Goal: Information Seeking & Learning: Learn about a topic

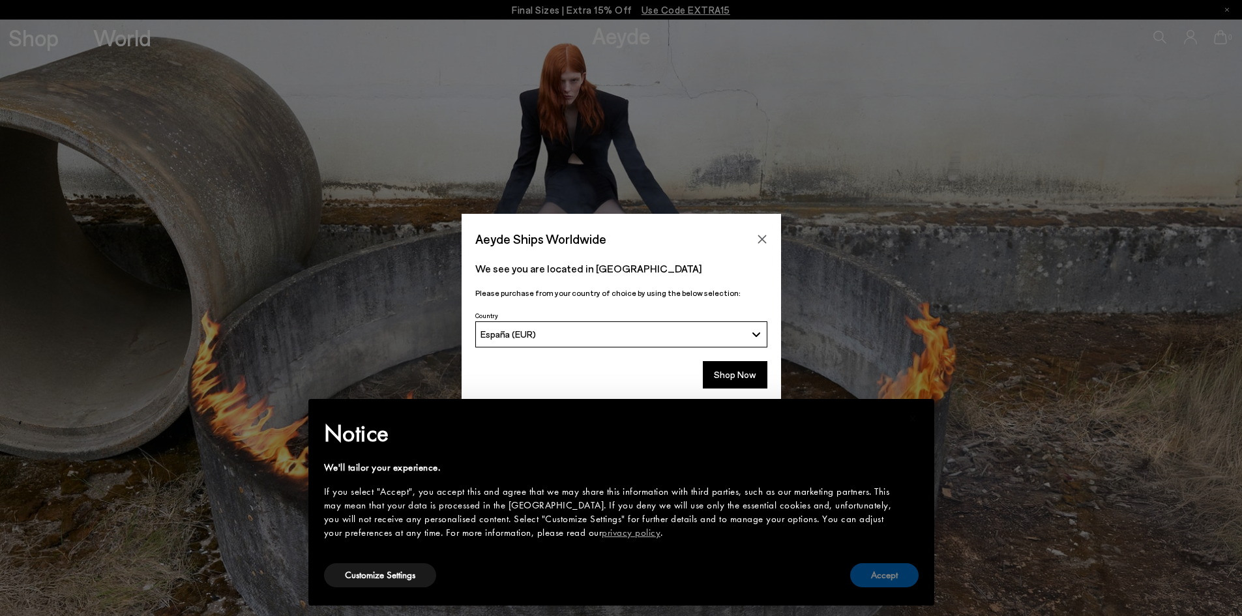
click at [898, 572] on button "Accept" at bounding box center [884, 575] width 68 height 24
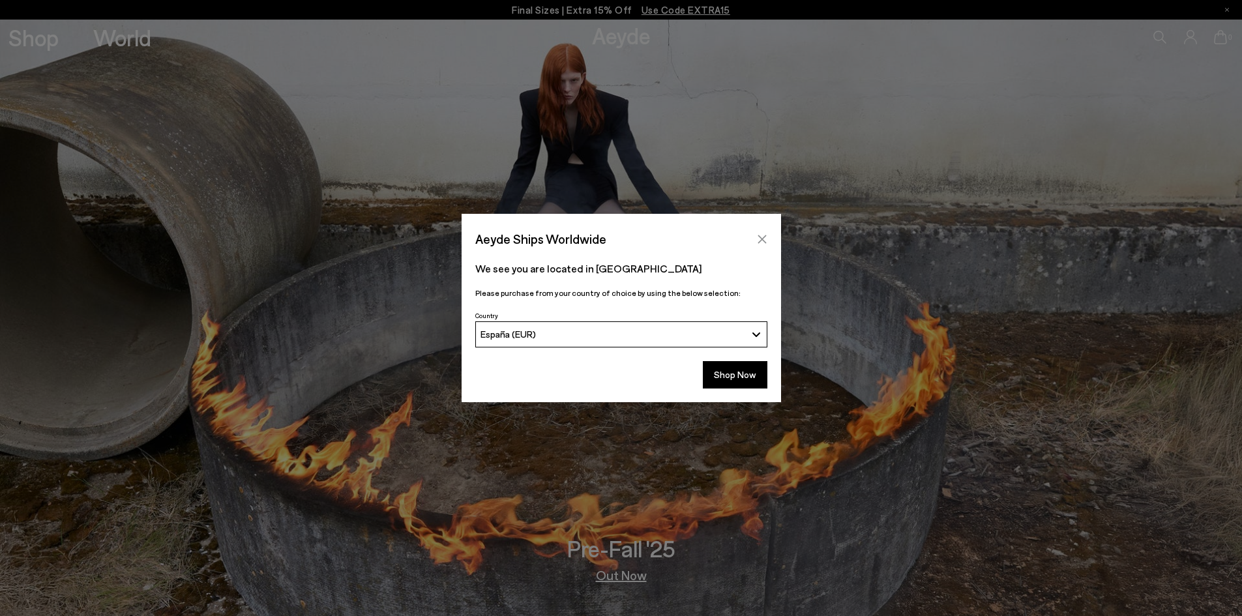
click at [760, 243] on icon "Close" at bounding box center [762, 239] width 10 height 10
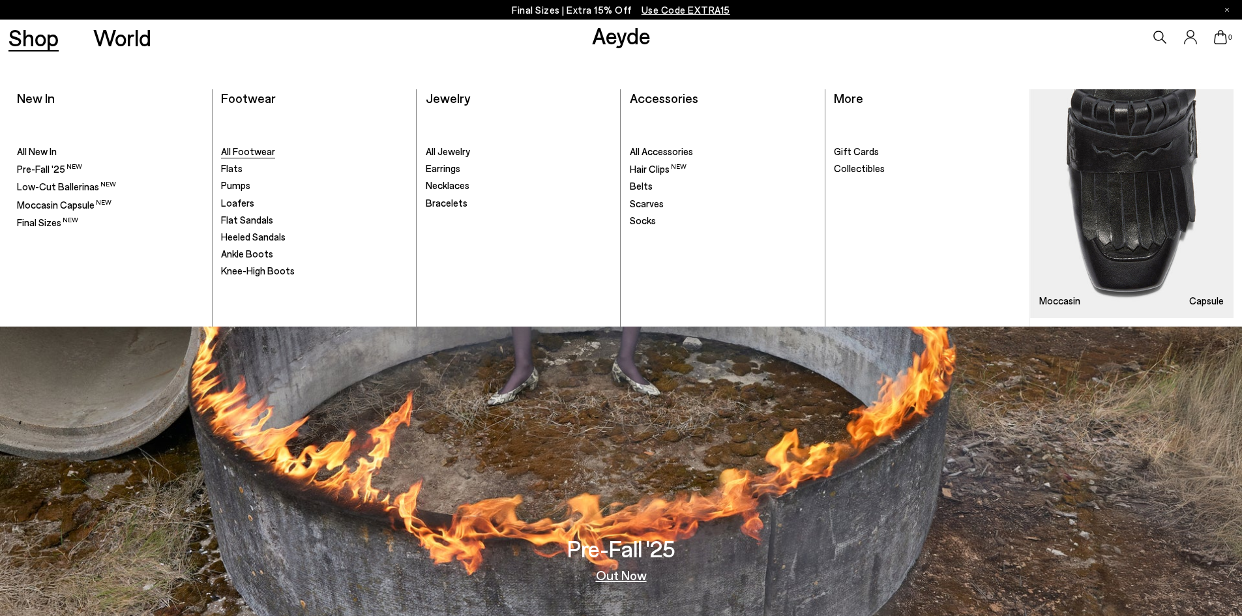
click at [245, 149] on span "All Footwear" at bounding box center [248, 151] width 54 height 12
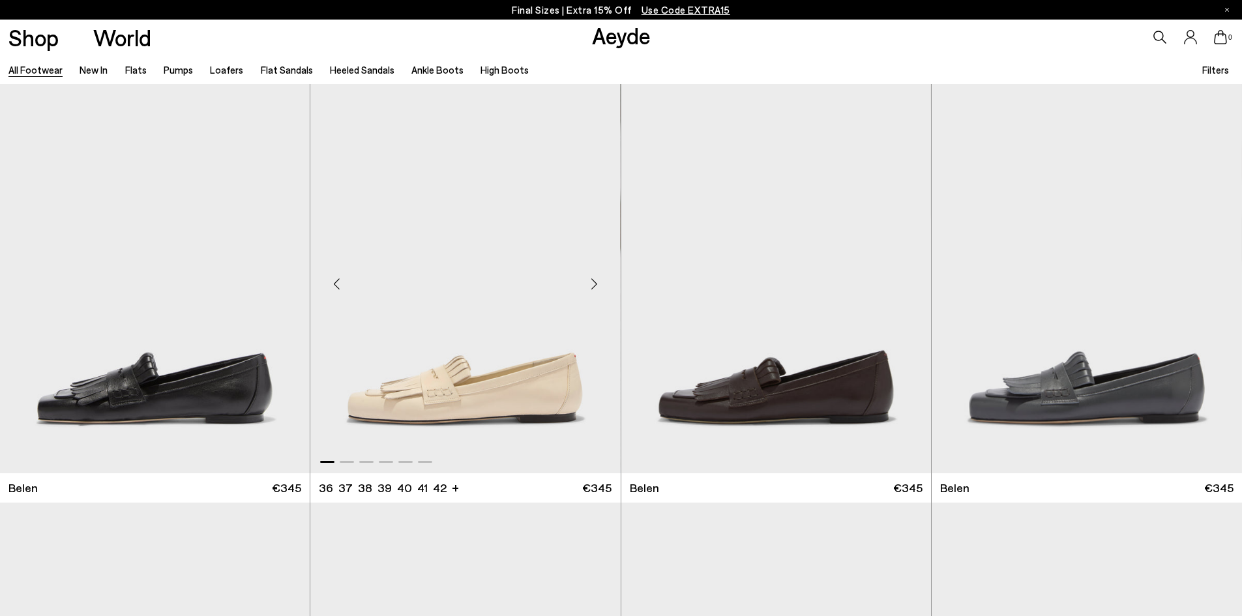
click at [592, 280] on div "Next slide" at bounding box center [594, 284] width 39 height 39
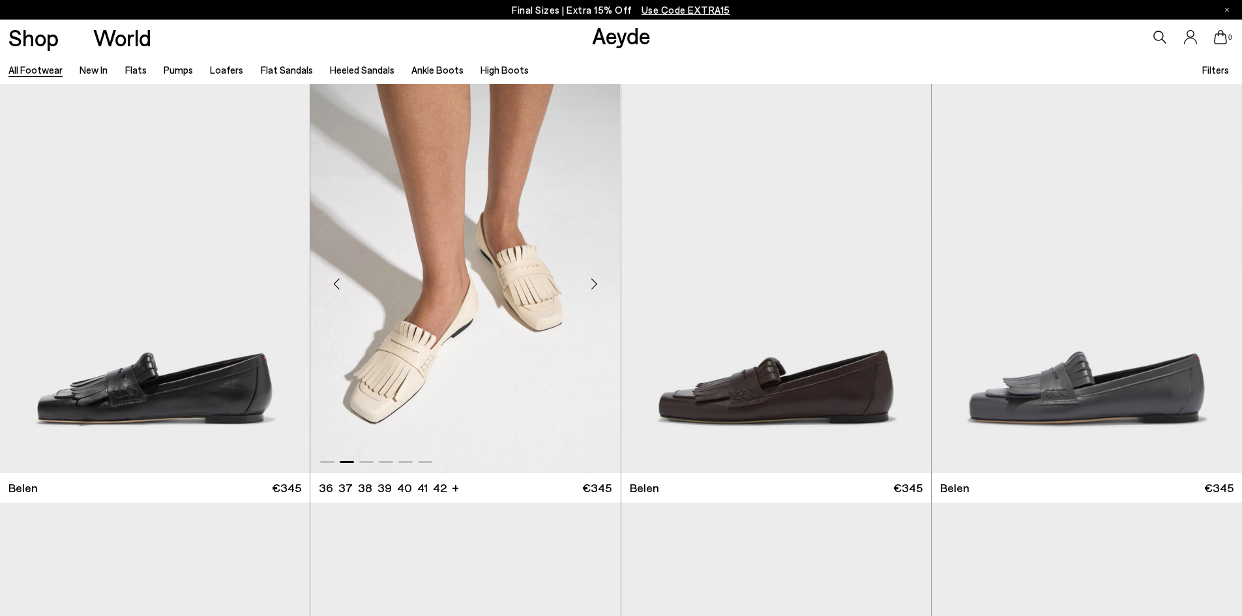
click at [592, 280] on div "Next slide" at bounding box center [594, 284] width 39 height 39
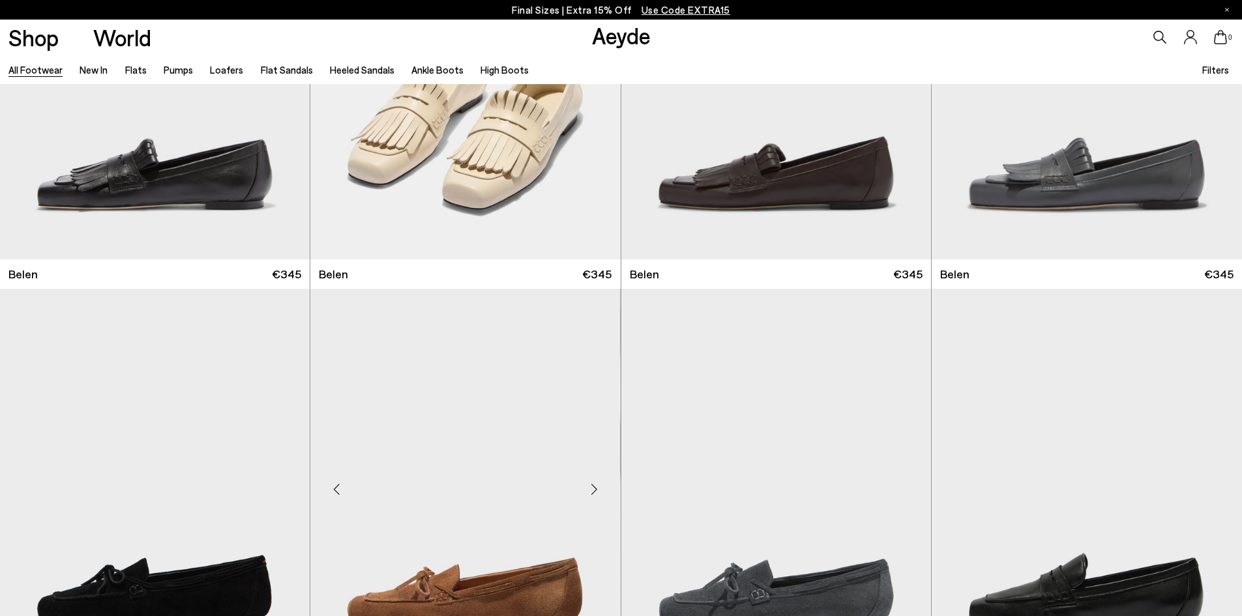
scroll to position [391, 0]
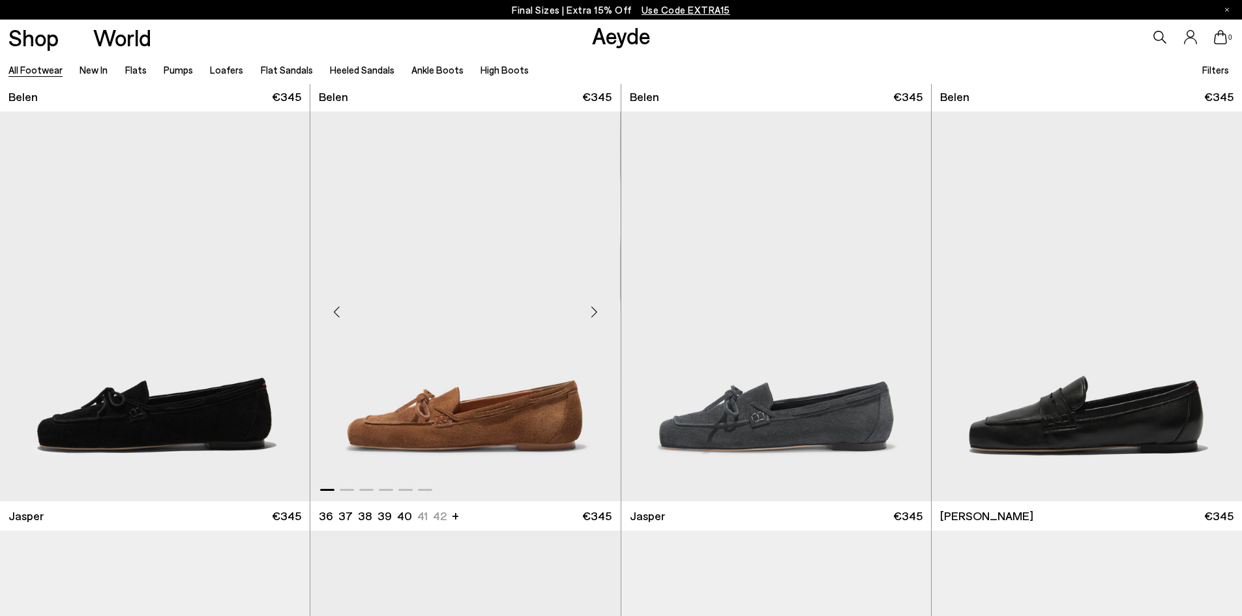
click at [594, 304] on div "Next slide" at bounding box center [594, 311] width 39 height 39
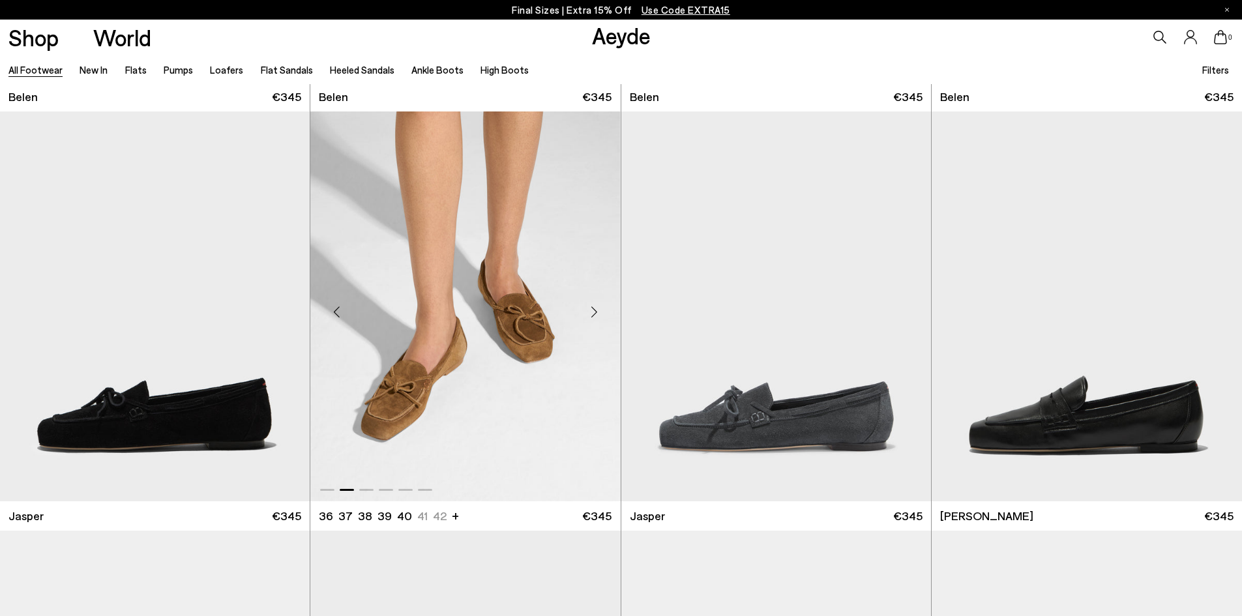
click at [594, 304] on div "Next slide" at bounding box center [594, 311] width 39 height 39
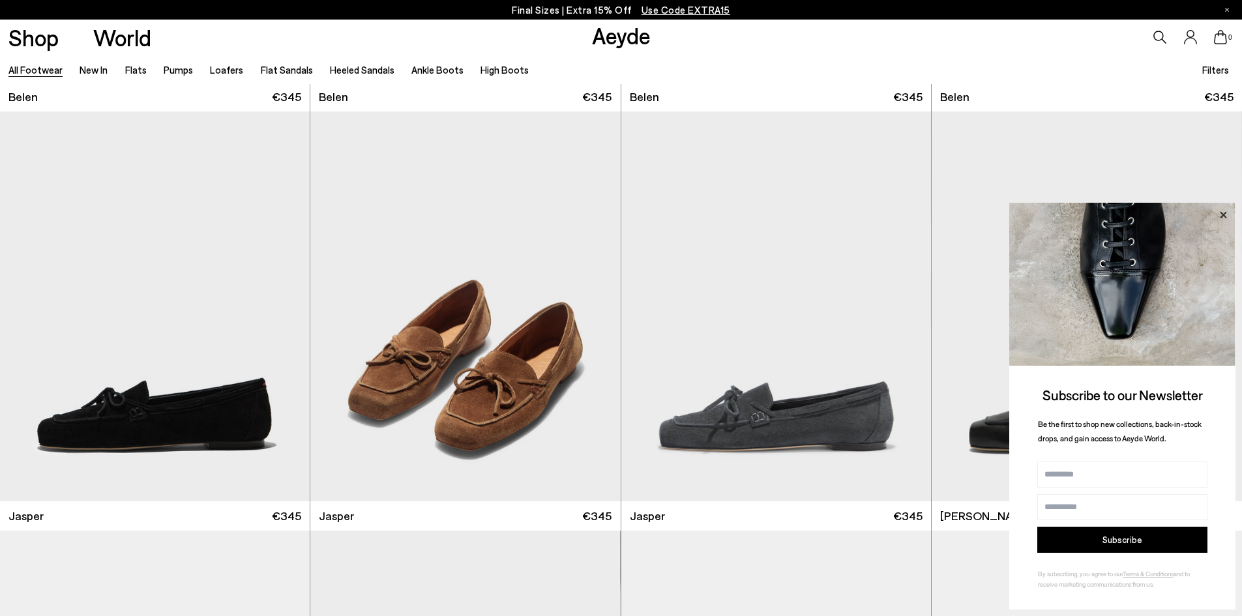
click at [1224, 213] on icon at bounding box center [1223, 214] width 7 height 7
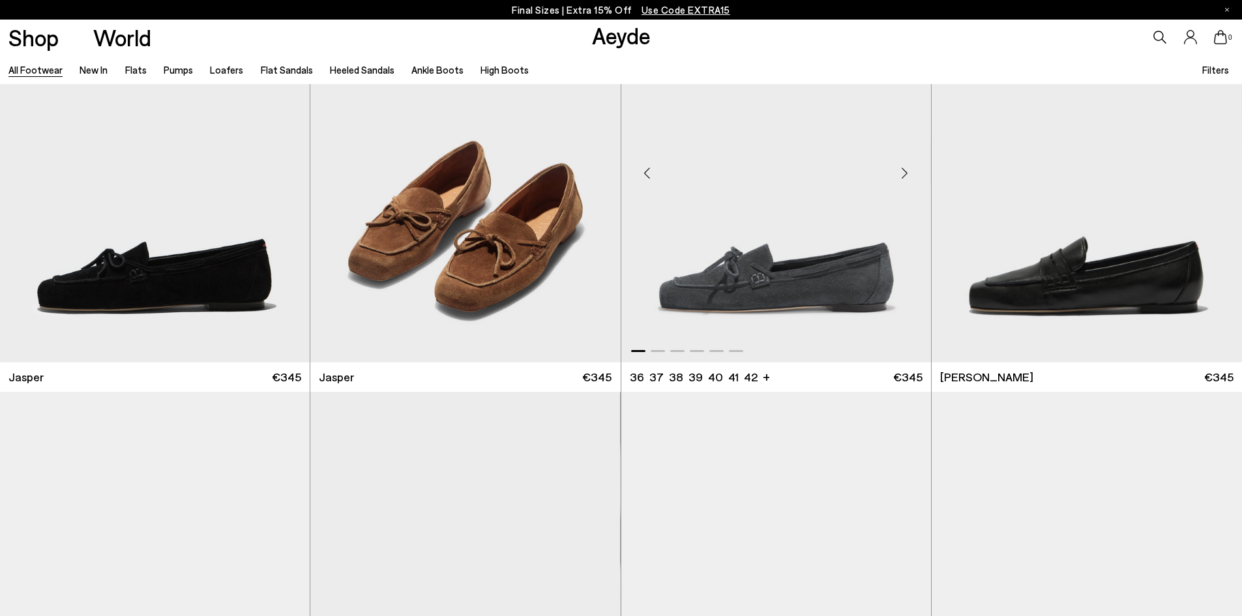
scroll to position [587, 0]
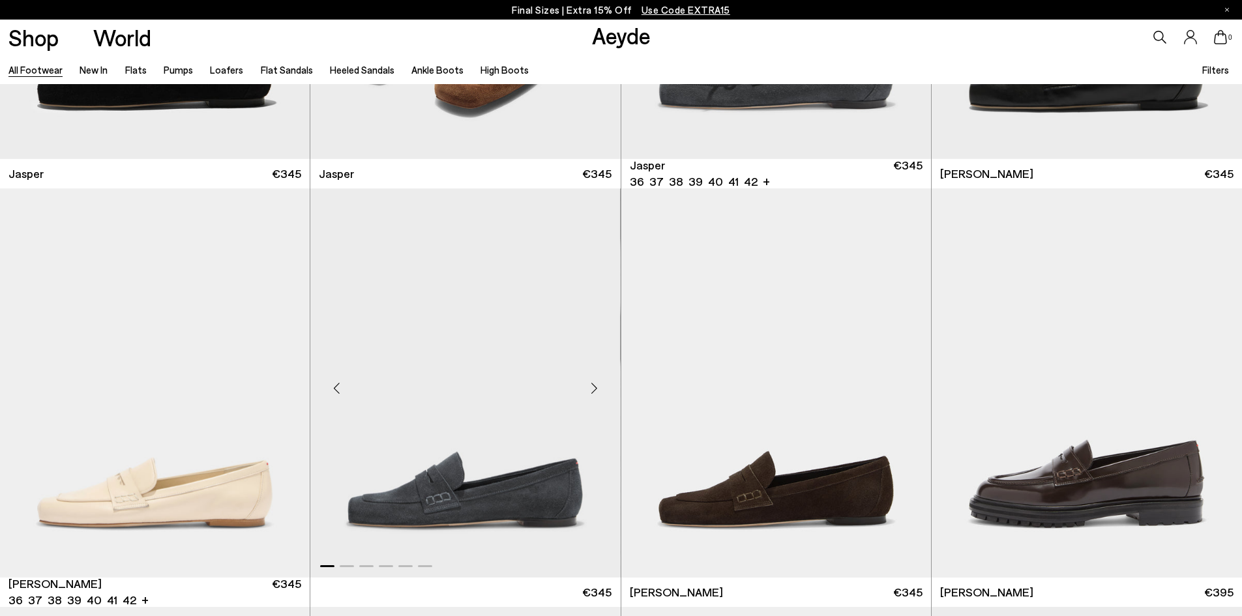
scroll to position [913, 0]
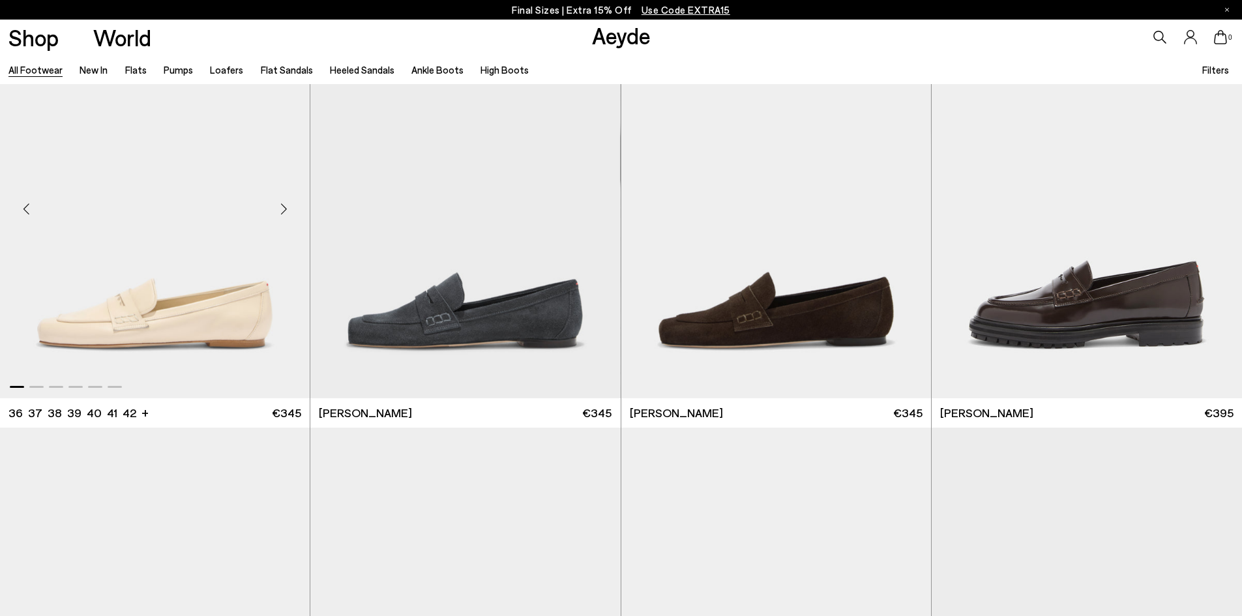
click at [283, 202] on div "Next slide" at bounding box center [283, 208] width 39 height 39
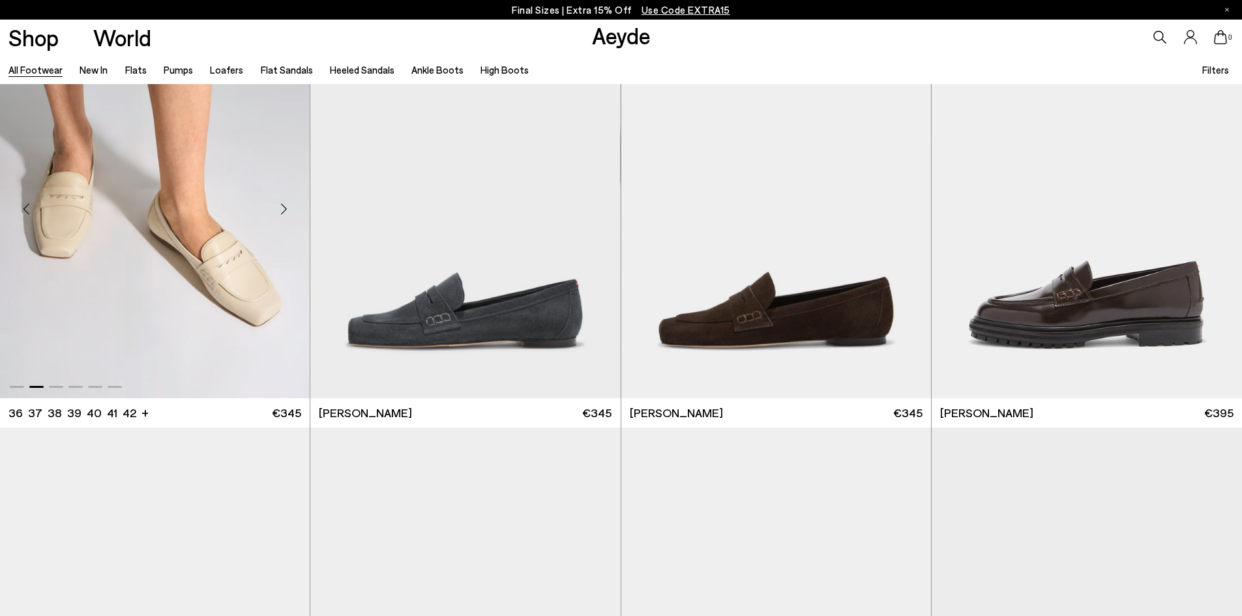
click at [283, 202] on div "Next slide" at bounding box center [283, 208] width 39 height 39
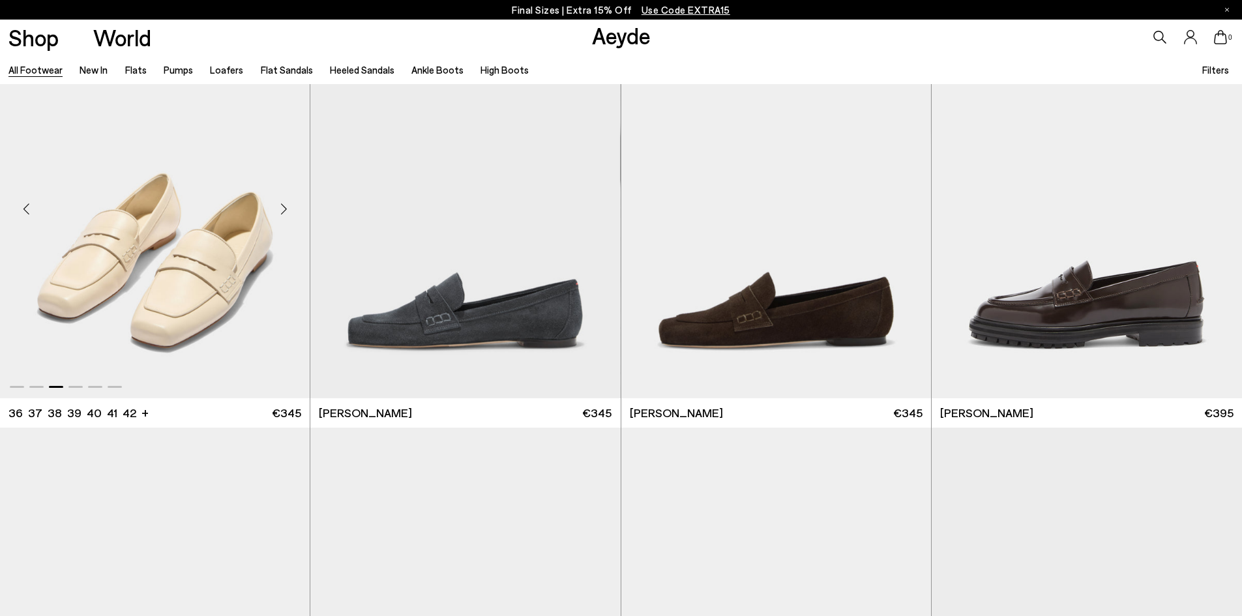
click at [283, 202] on div "Next slide" at bounding box center [283, 208] width 39 height 39
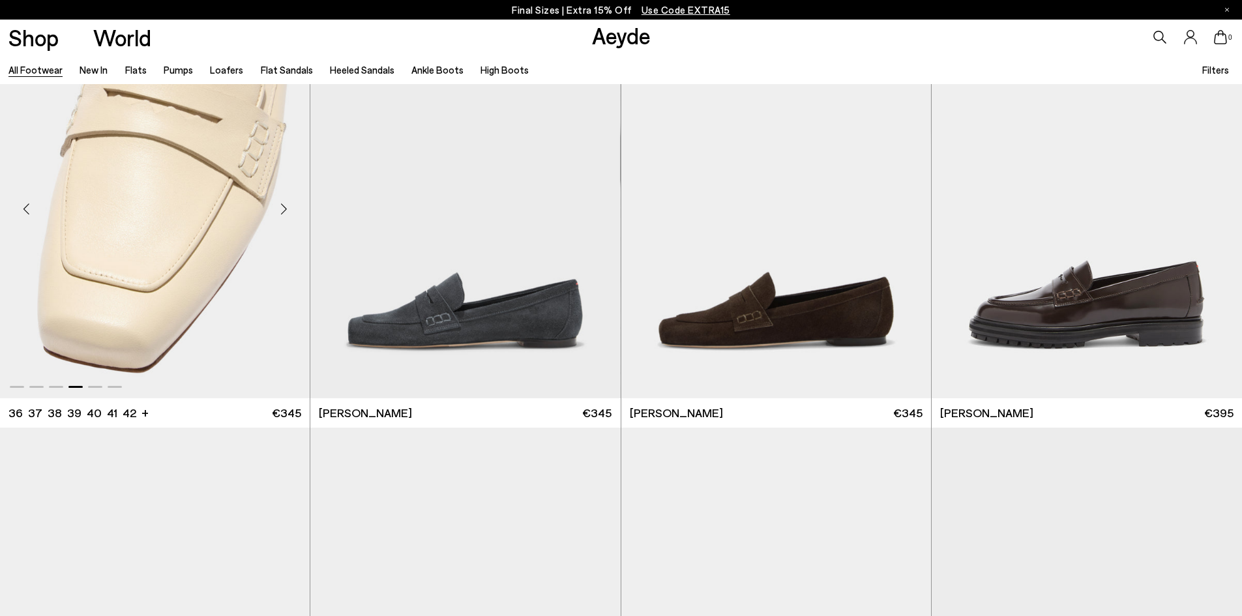
click at [283, 202] on div "Next slide" at bounding box center [283, 208] width 39 height 39
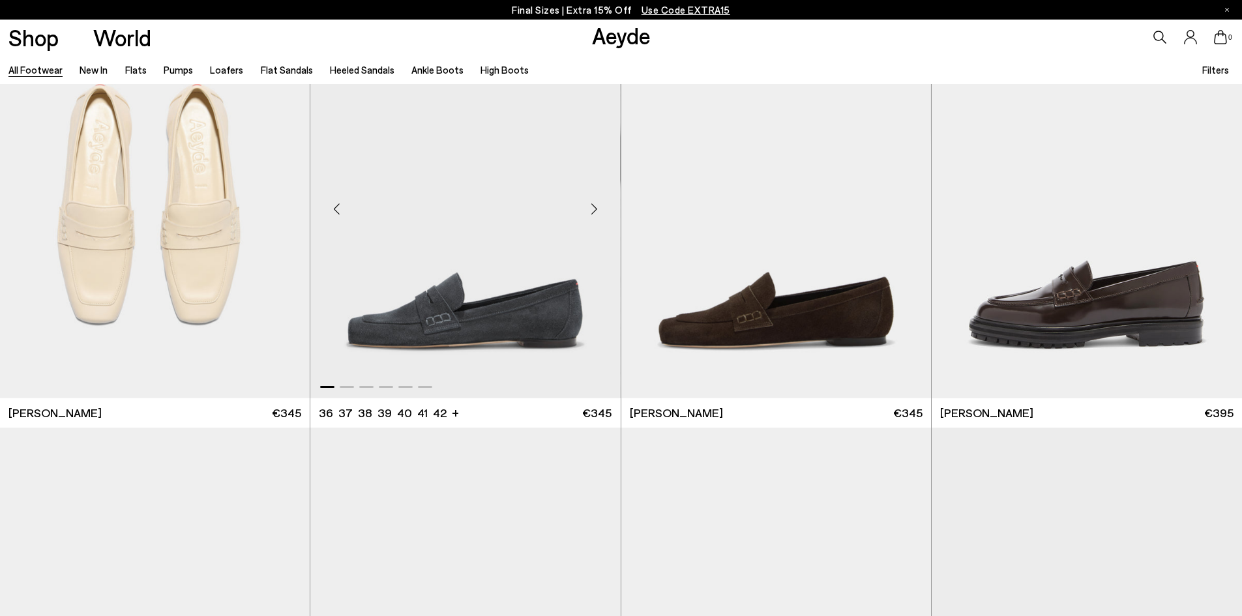
click at [594, 206] on div "Next slide" at bounding box center [594, 208] width 39 height 39
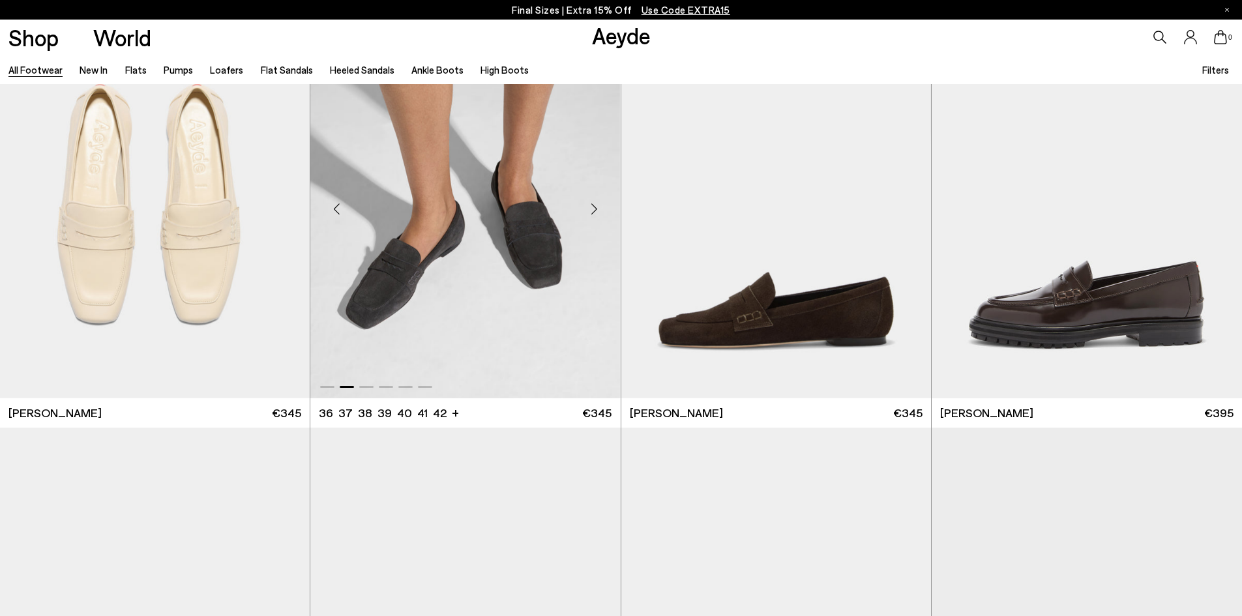
click at [594, 206] on div "Next slide" at bounding box center [594, 208] width 39 height 39
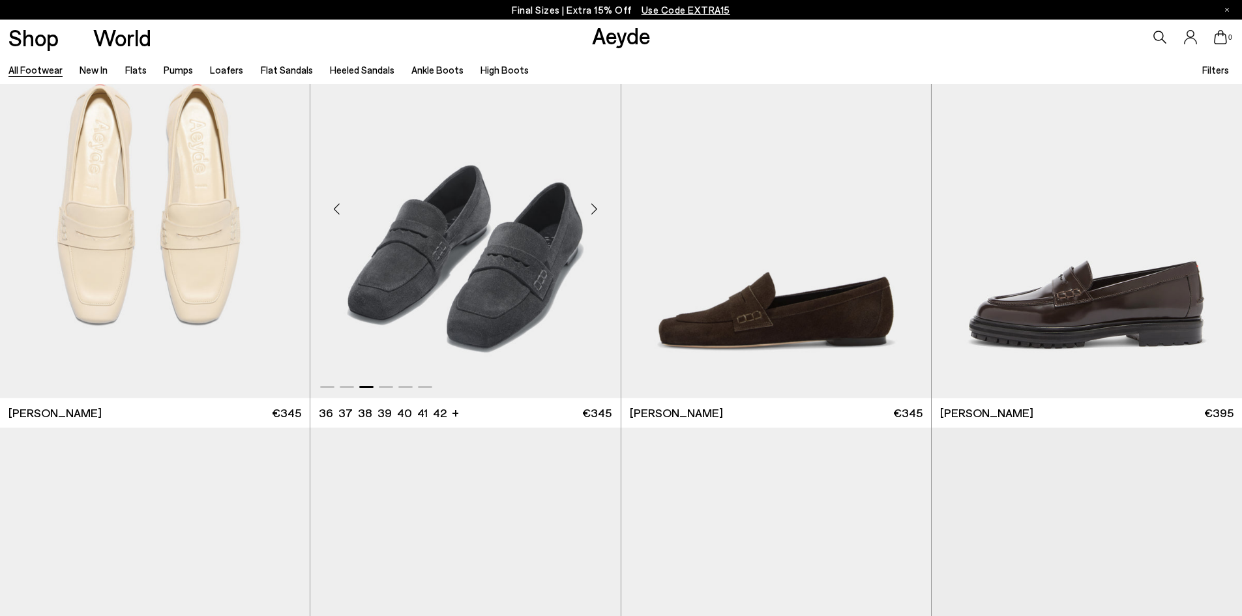
click at [594, 206] on div "Next slide" at bounding box center [594, 208] width 39 height 39
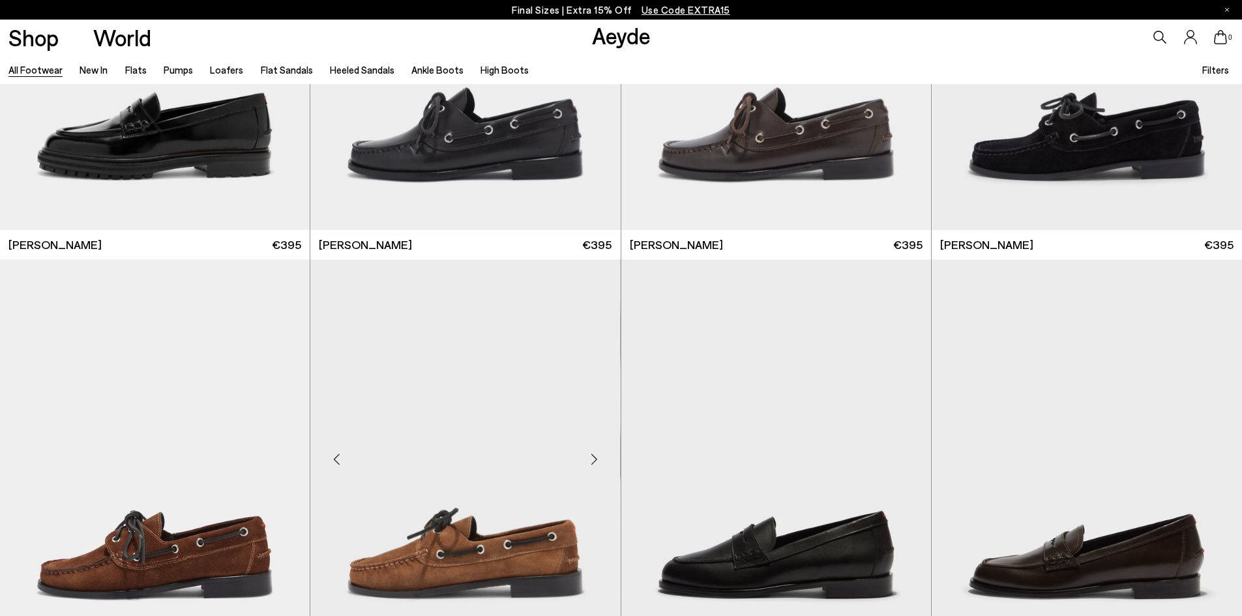
scroll to position [1760, 0]
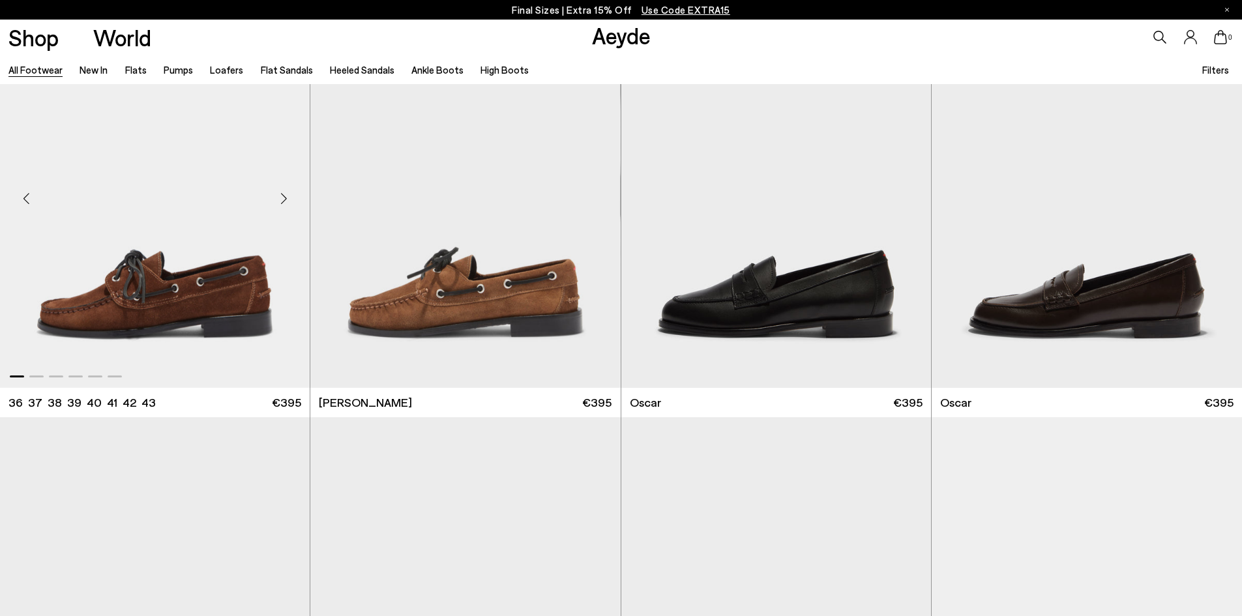
click at [289, 199] on div "Next slide" at bounding box center [283, 198] width 39 height 39
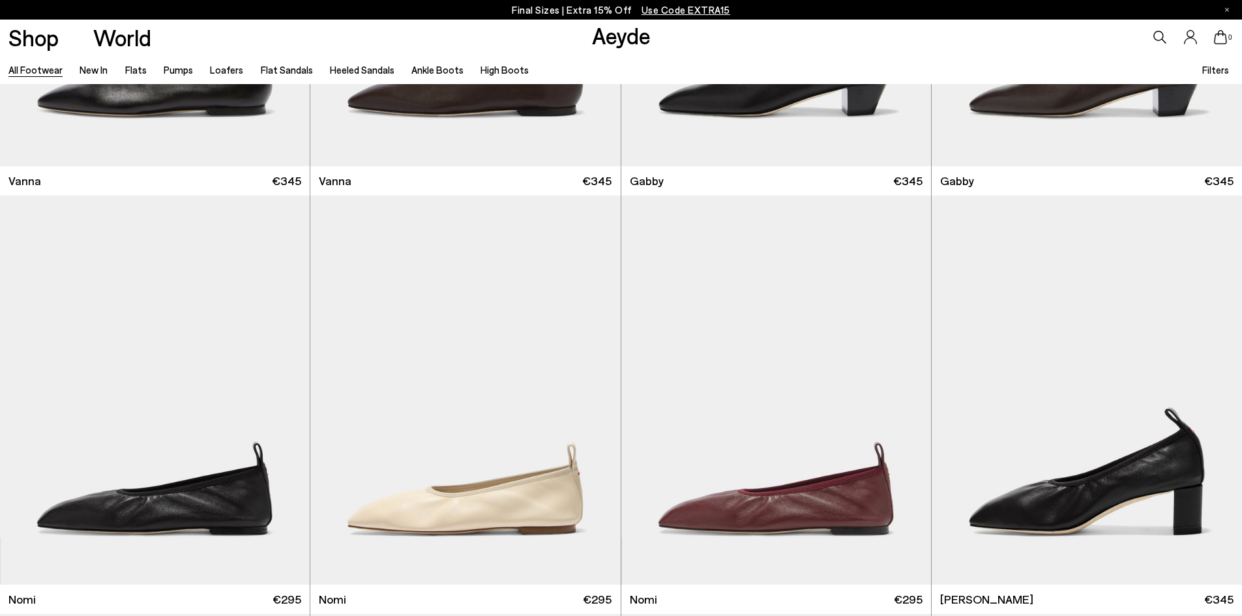
scroll to position [3780, 0]
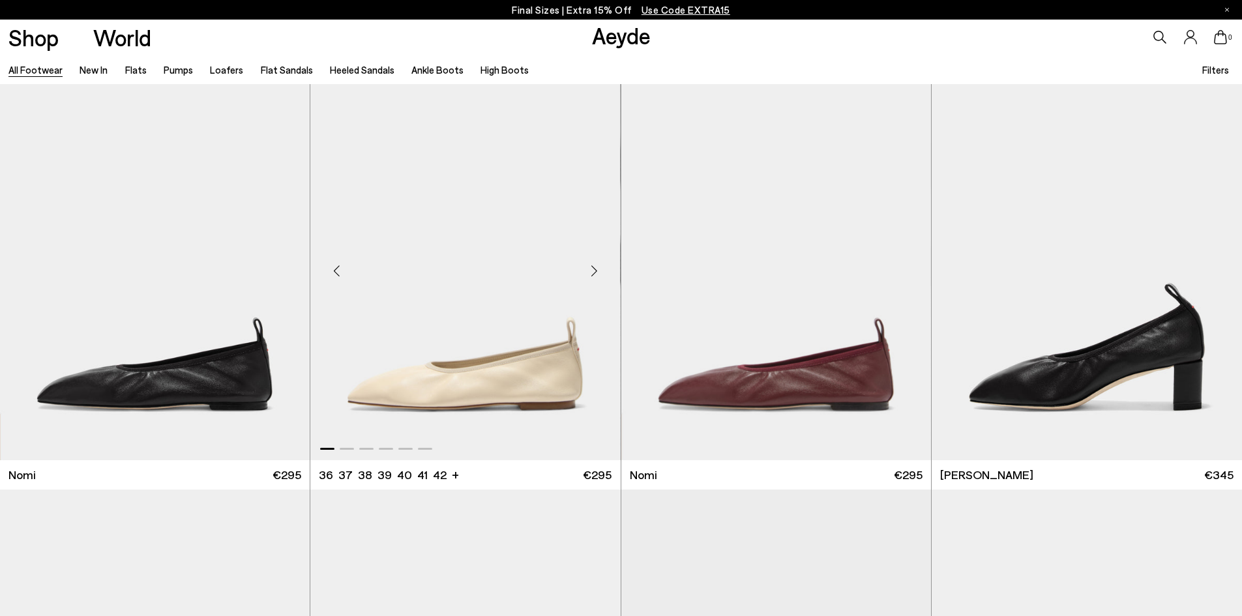
click at [599, 267] on div "Next slide" at bounding box center [594, 270] width 39 height 39
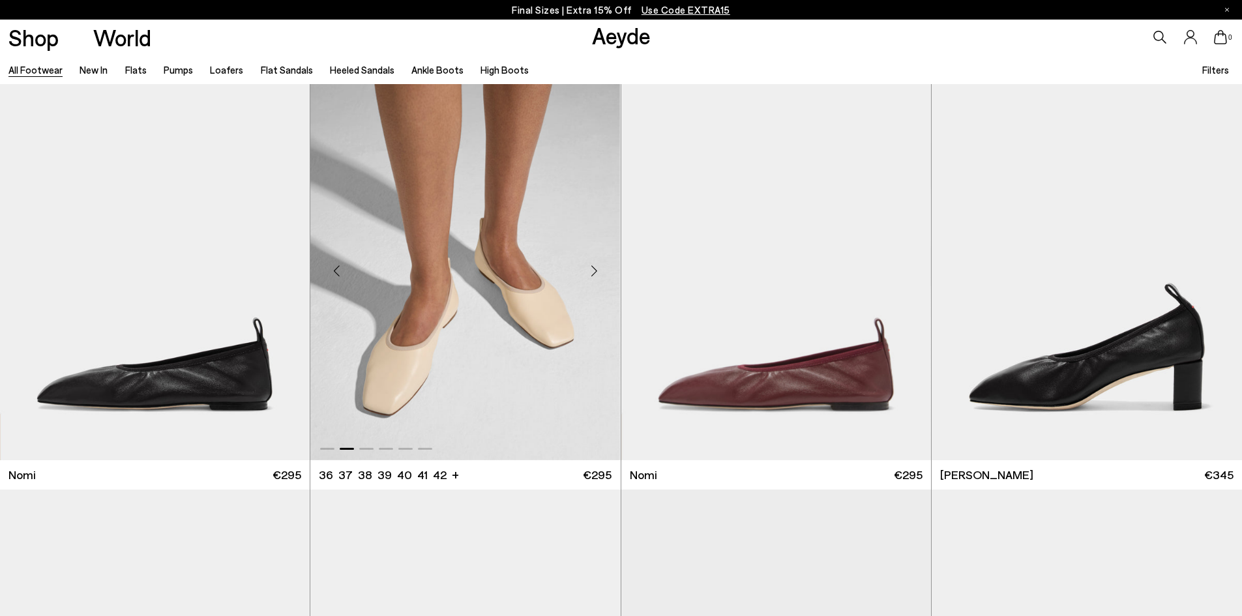
click at [599, 267] on div "Next slide" at bounding box center [594, 270] width 39 height 39
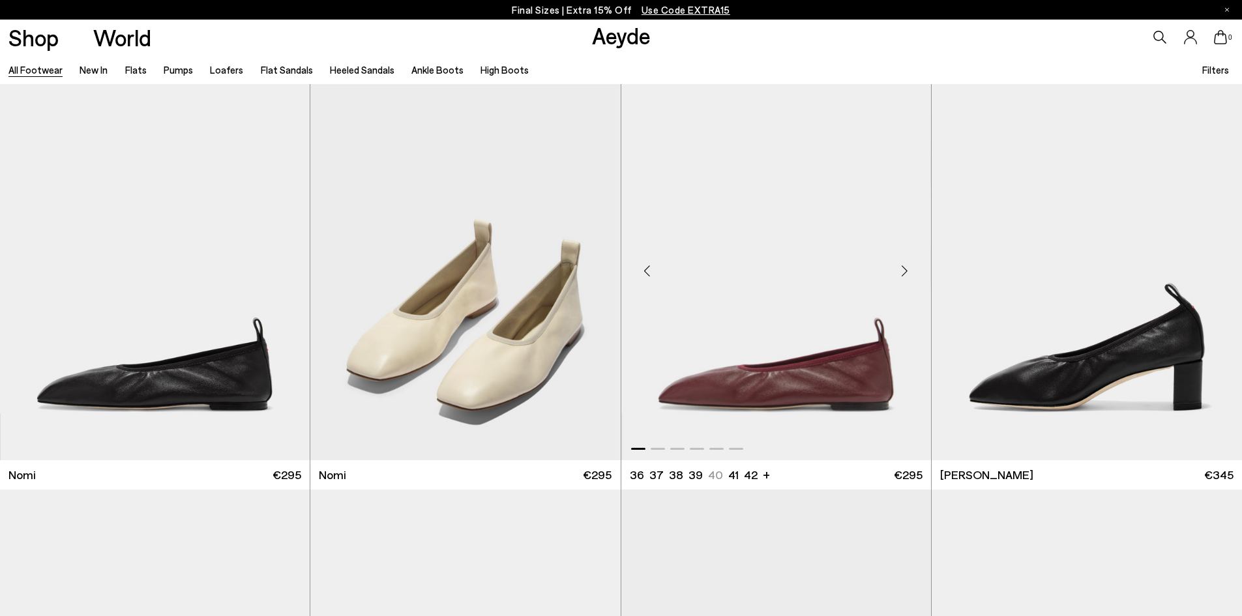
click at [904, 269] on div "Next slide" at bounding box center [904, 270] width 39 height 39
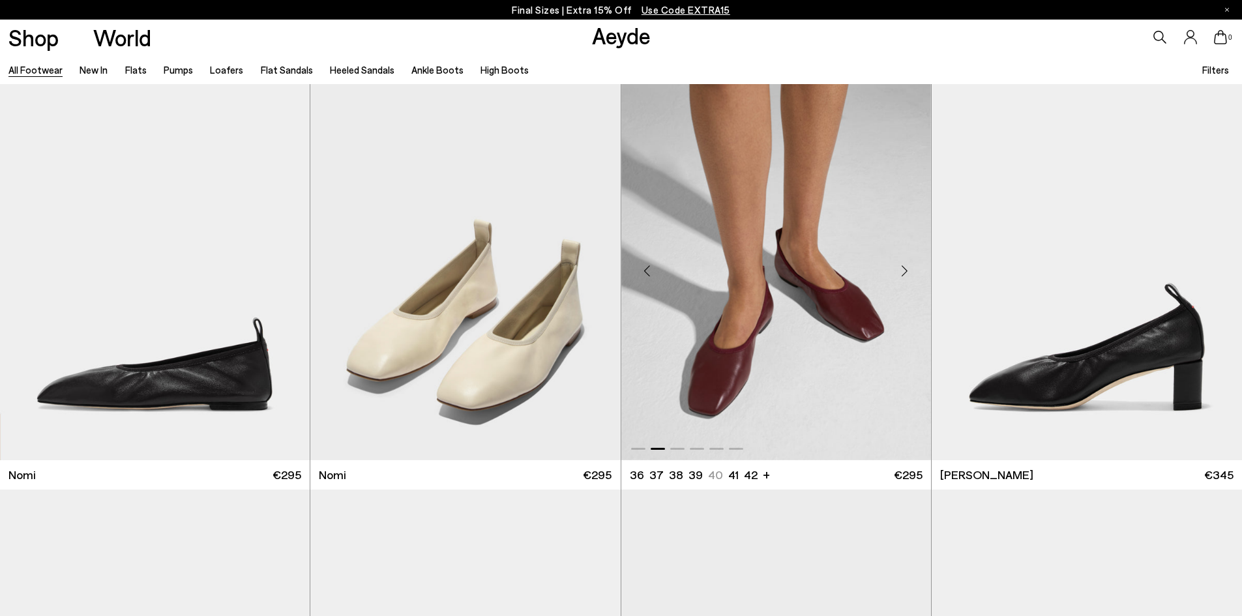
click at [904, 269] on div "Next slide" at bounding box center [904, 270] width 39 height 39
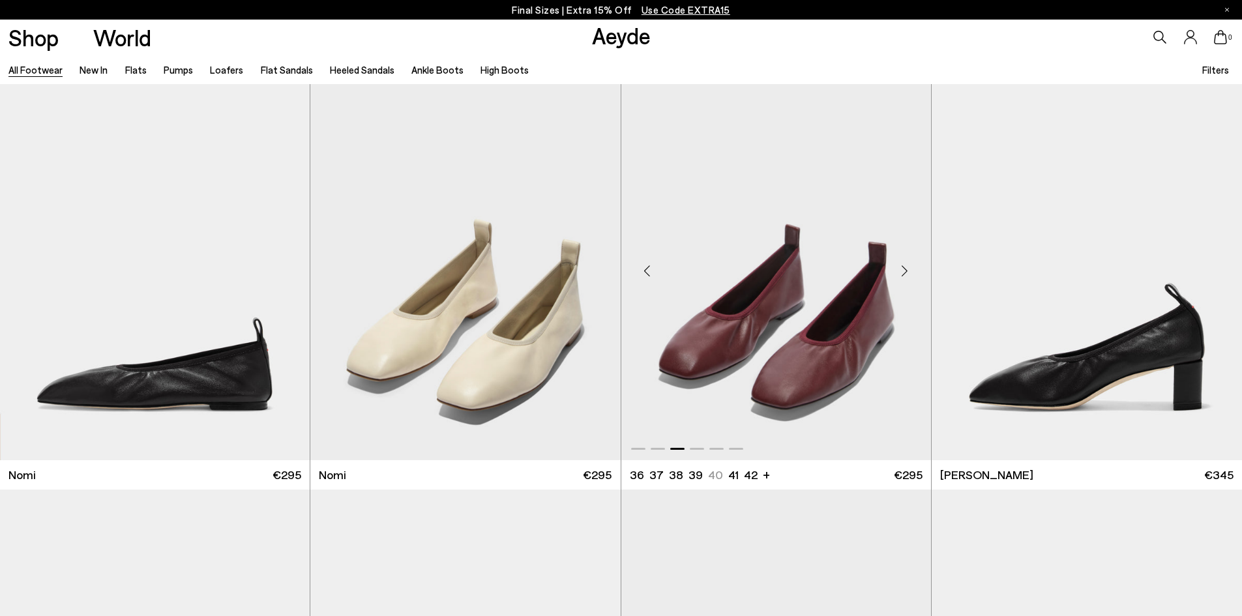
click at [904, 269] on div "Next slide" at bounding box center [904, 270] width 39 height 39
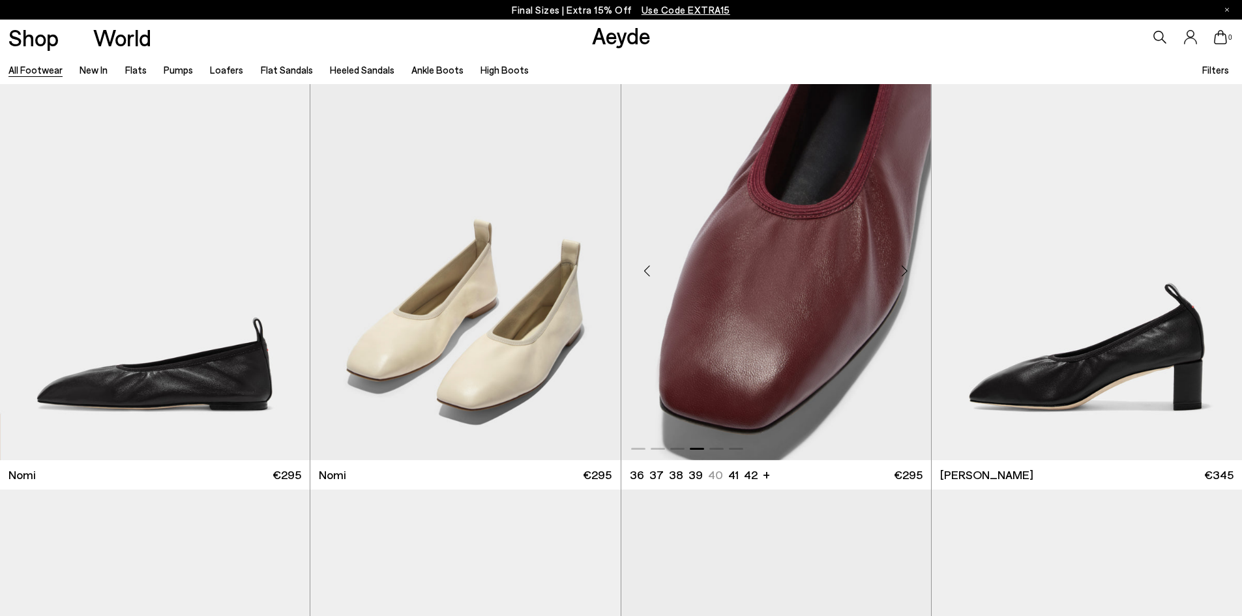
click at [904, 269] on div "Next slide" at bounding box center [904, 270] width 39 height 39
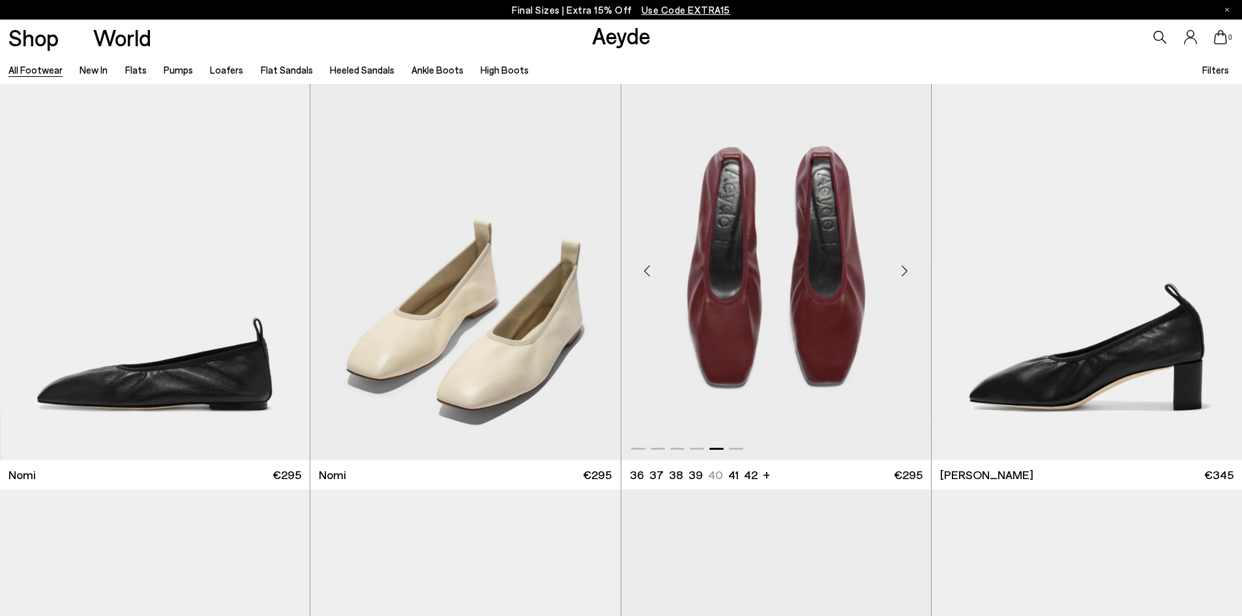
click at [904, 269] on div "Next slide" at bounding box center [904, 270] width 39 height 39
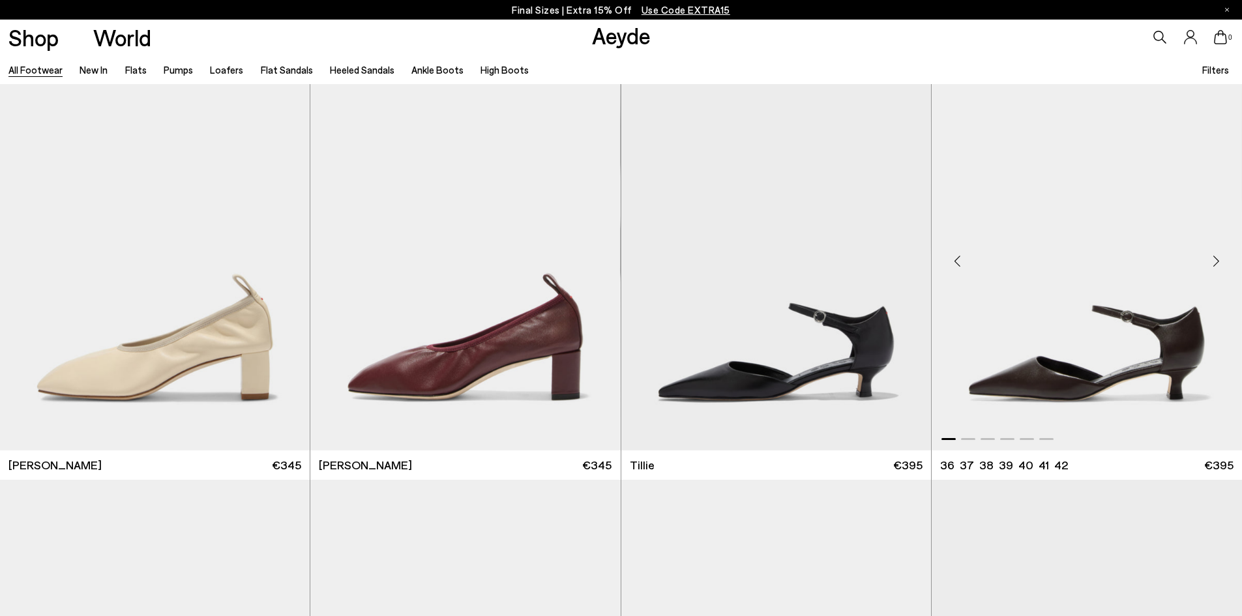
scroll to position [4302, 0]
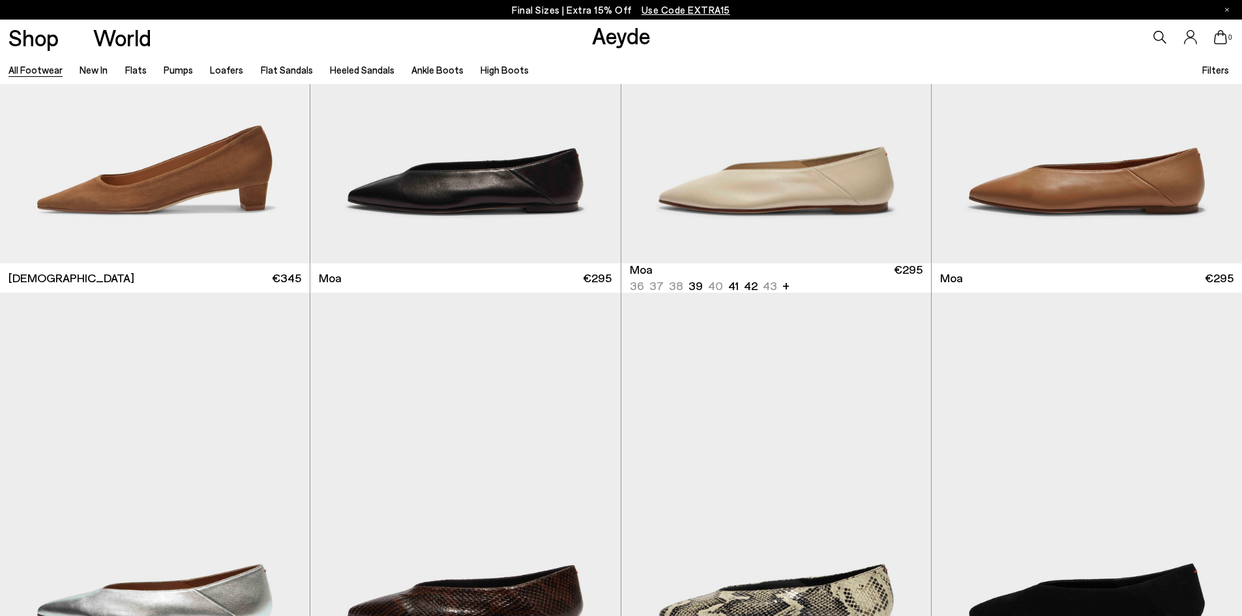
scroll to position [6909, 0]
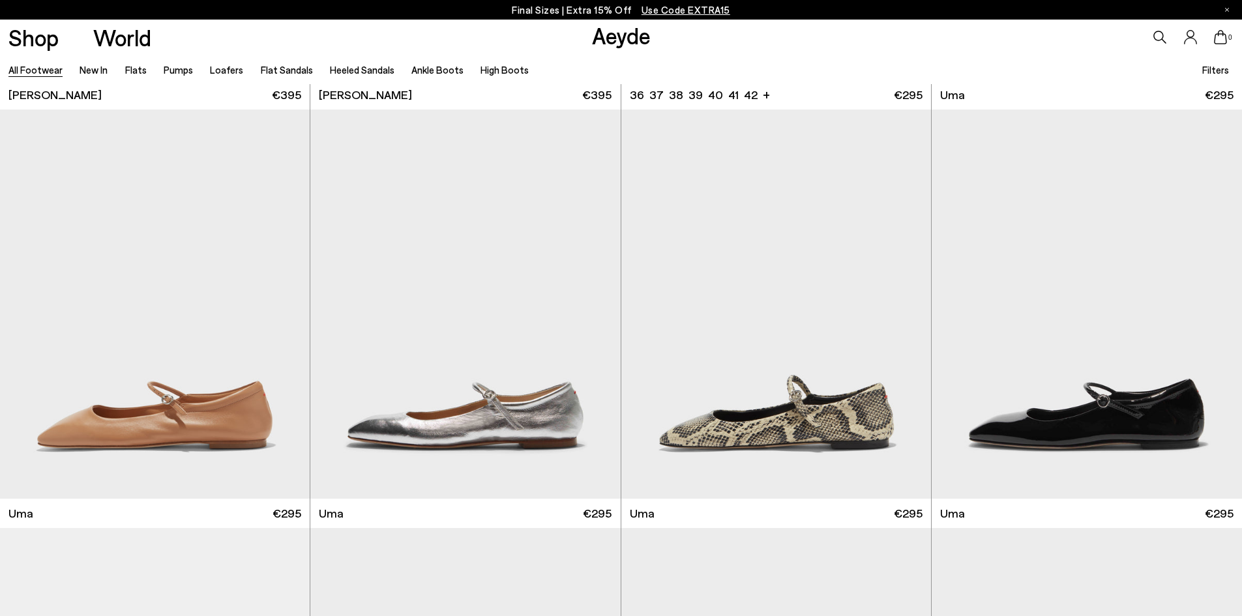
scroll to position [12645, 0]
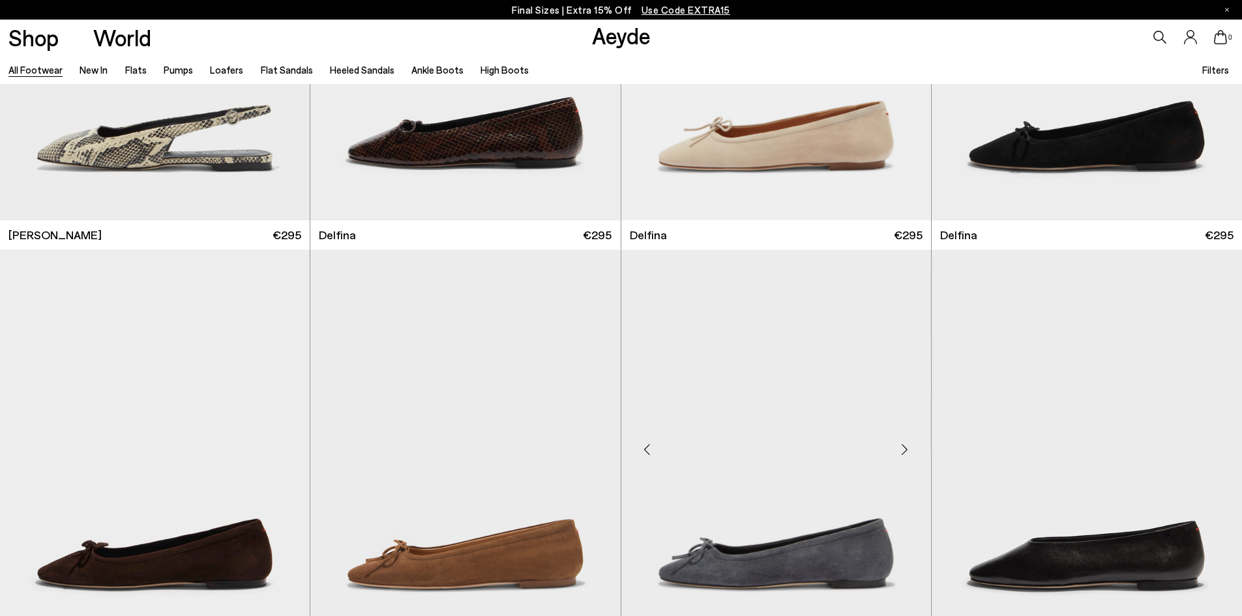
scroll to position [15057, 0]
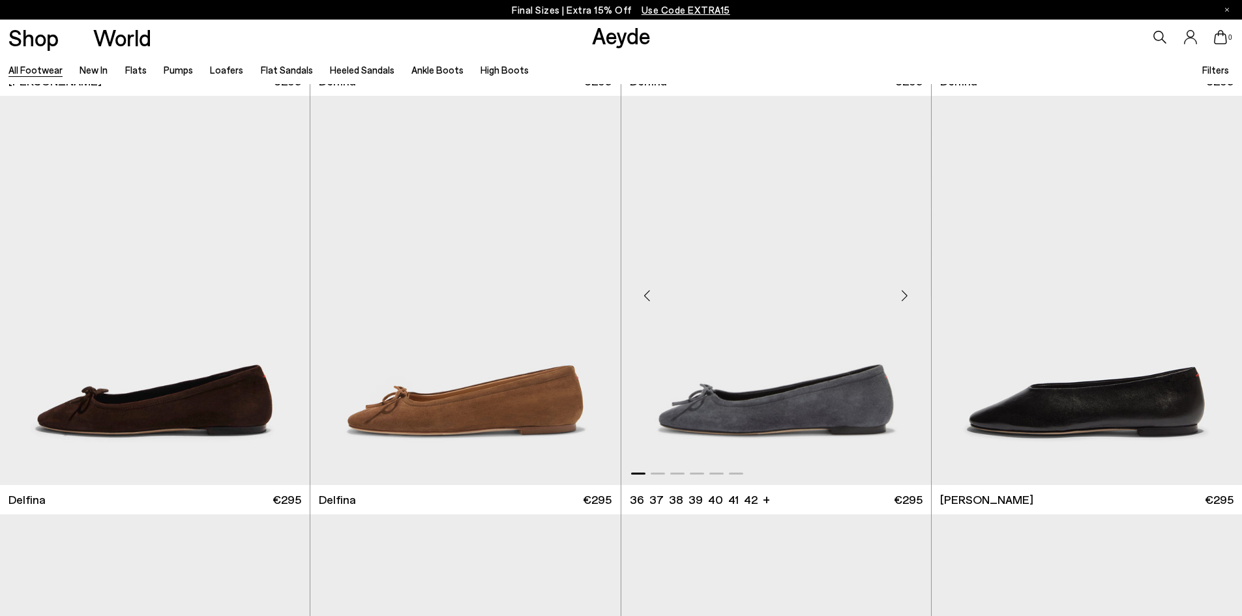
click at [909, 296] on div "Next slide" at bounding box center [904, 295] width 39 height 39
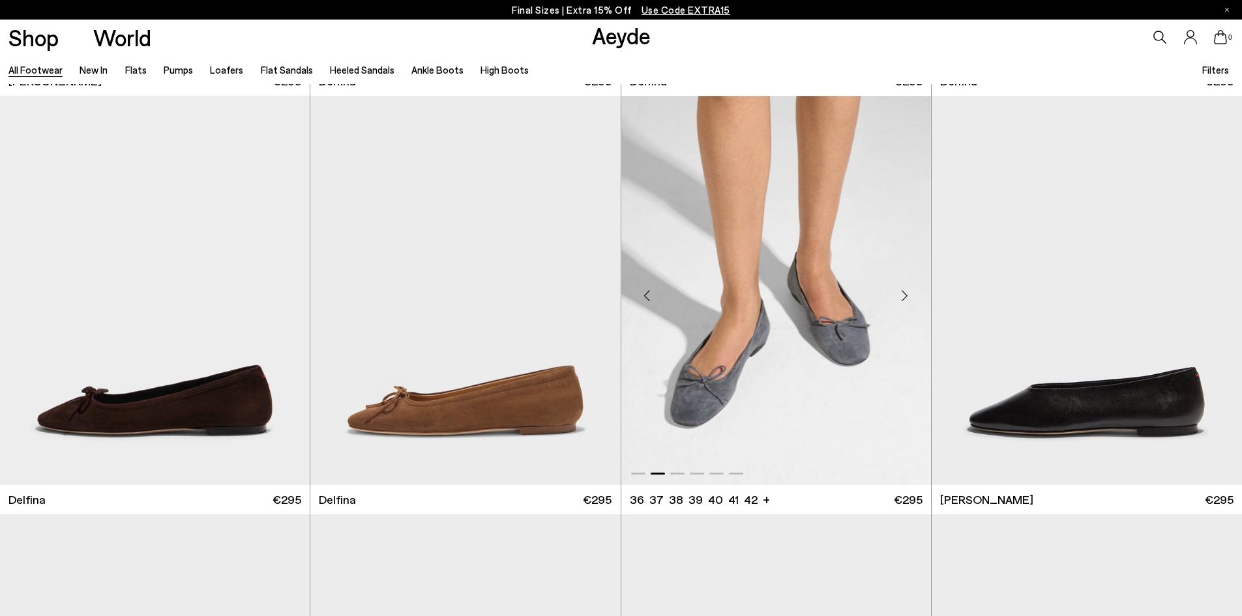
click at [909, 296] on div "Next slide" at bounding box center [904, 295] width 39 height 39
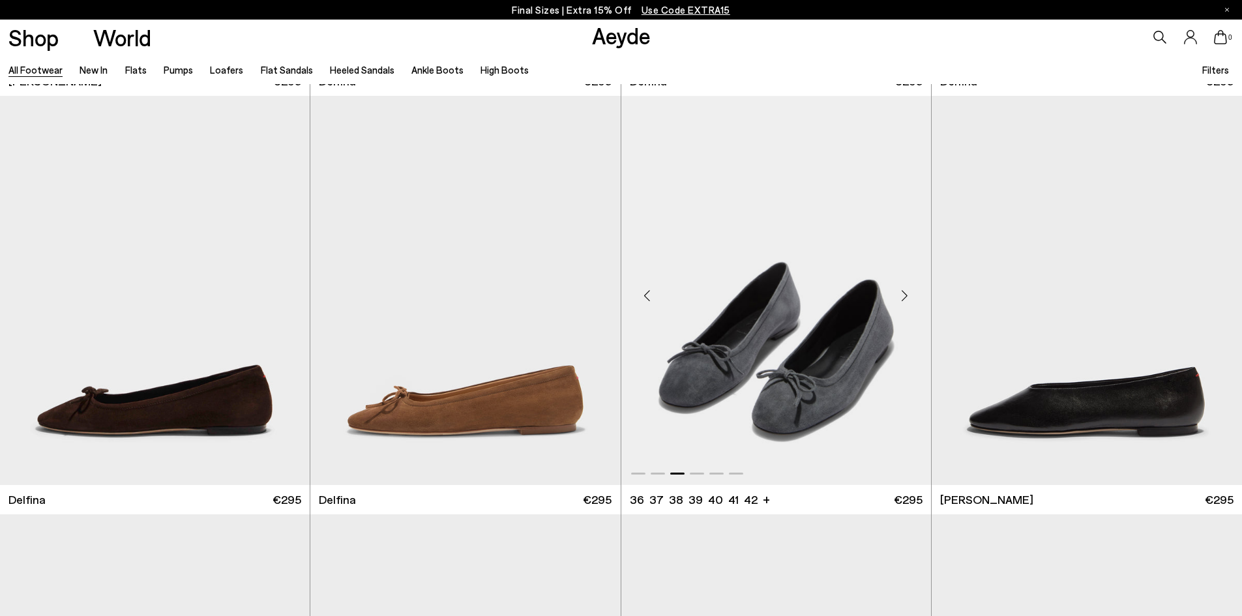
click at [909, 295] on div "Next slide" at bounding box center [904, 295] width 39 height 39
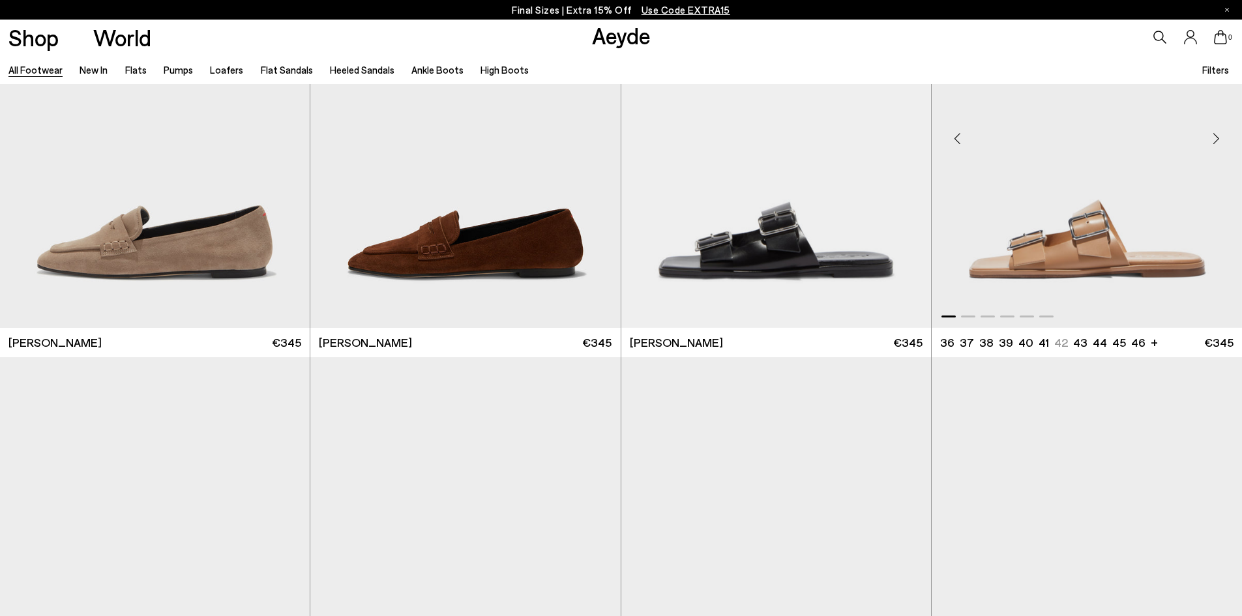
scroll to position [17143, 0]
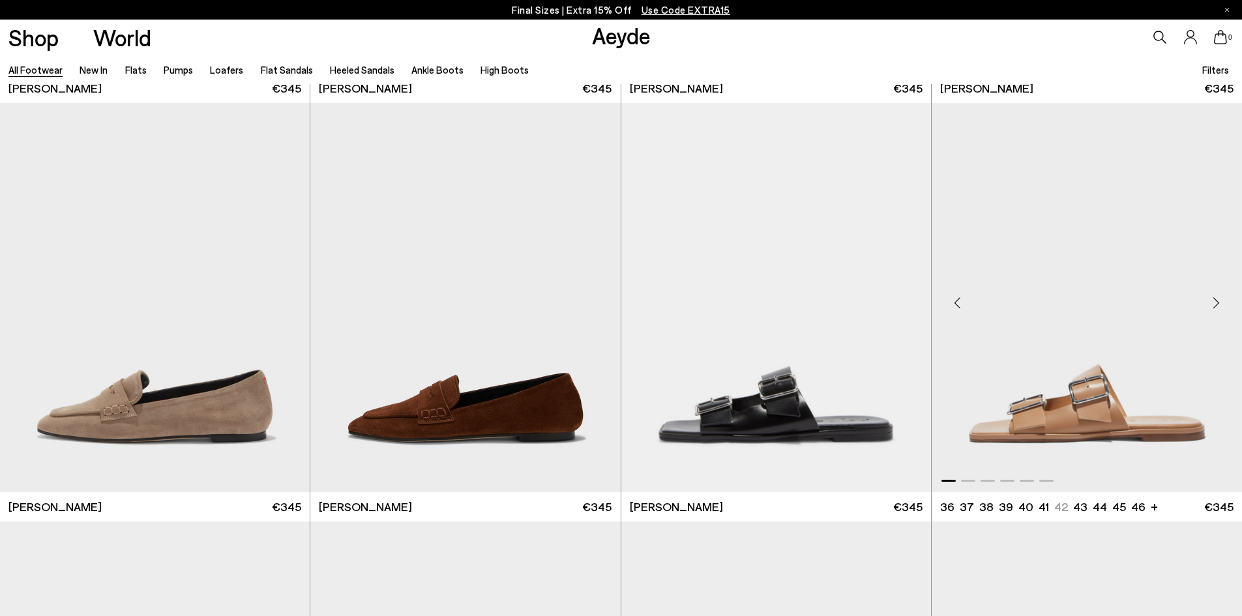
click at [1217, 300] on div "Next slide" at bounding box center [1215, 302] width 39 height 39
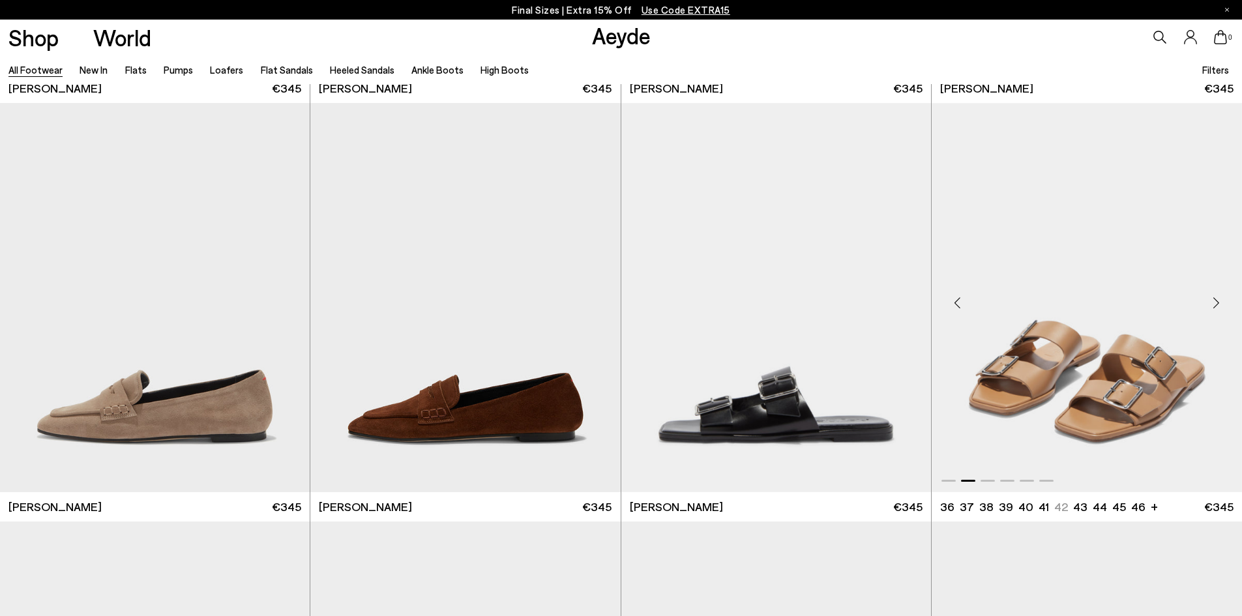
click at [1217, 300] on div "Next slide" at bounding box center [1215, 302] width 39 height 39
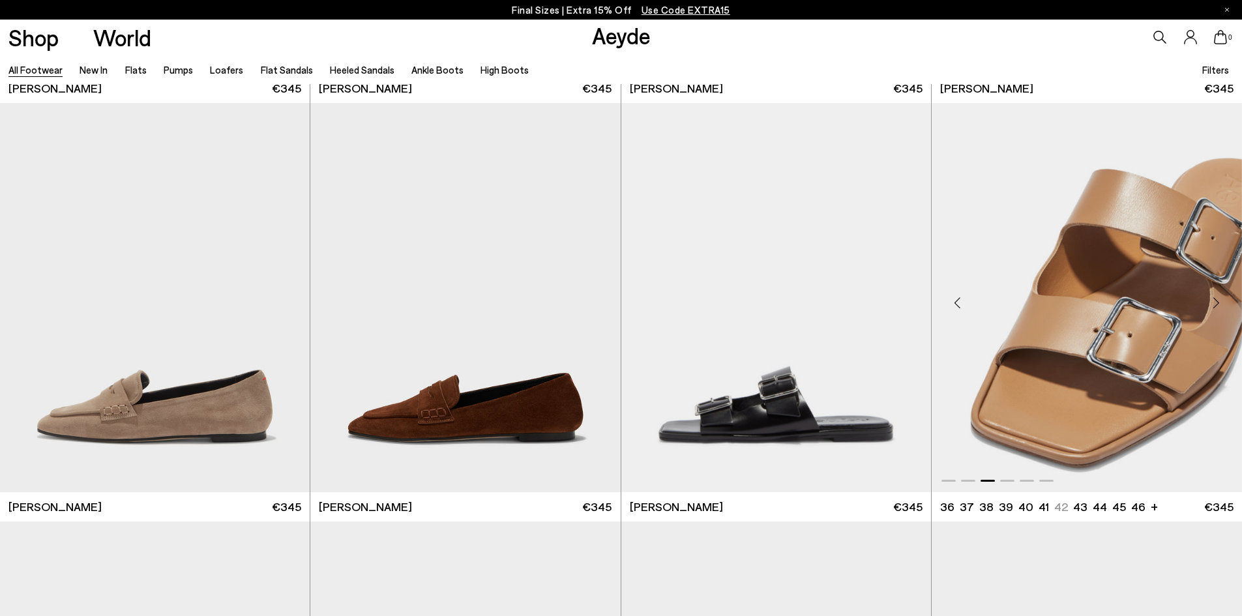
click at [1217, 300] on div "Next slide" at bounding box center [1215, 302] width 39 height 39
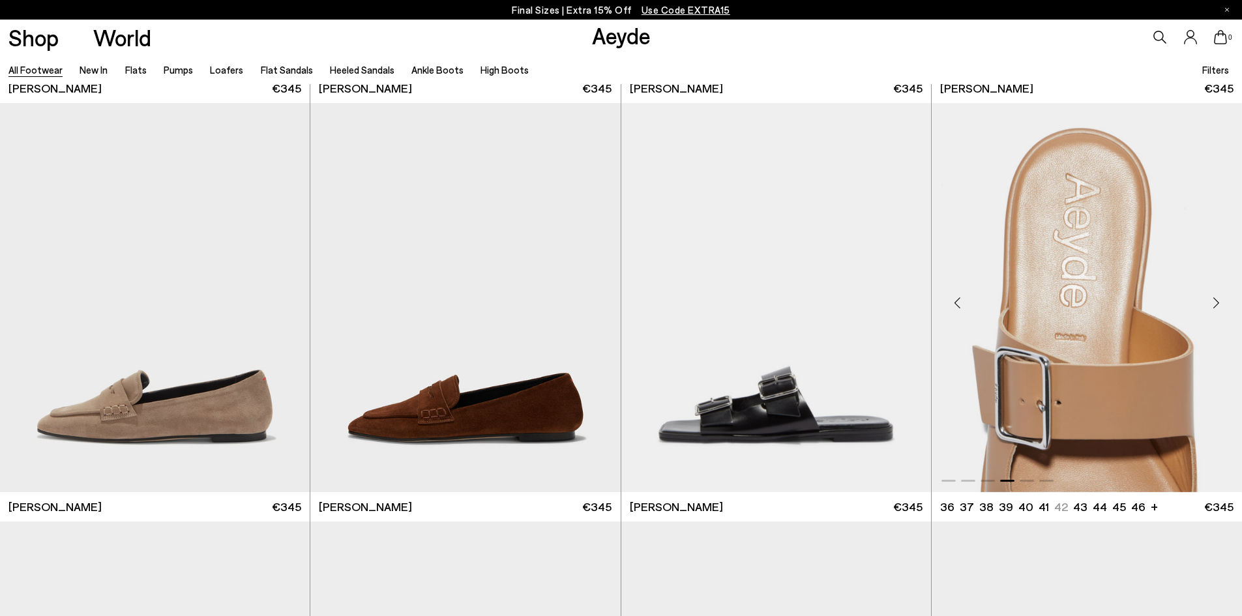
click at [1217, 300] on div "Next slide" at bounding box center [1215, 302] width 39 height 39
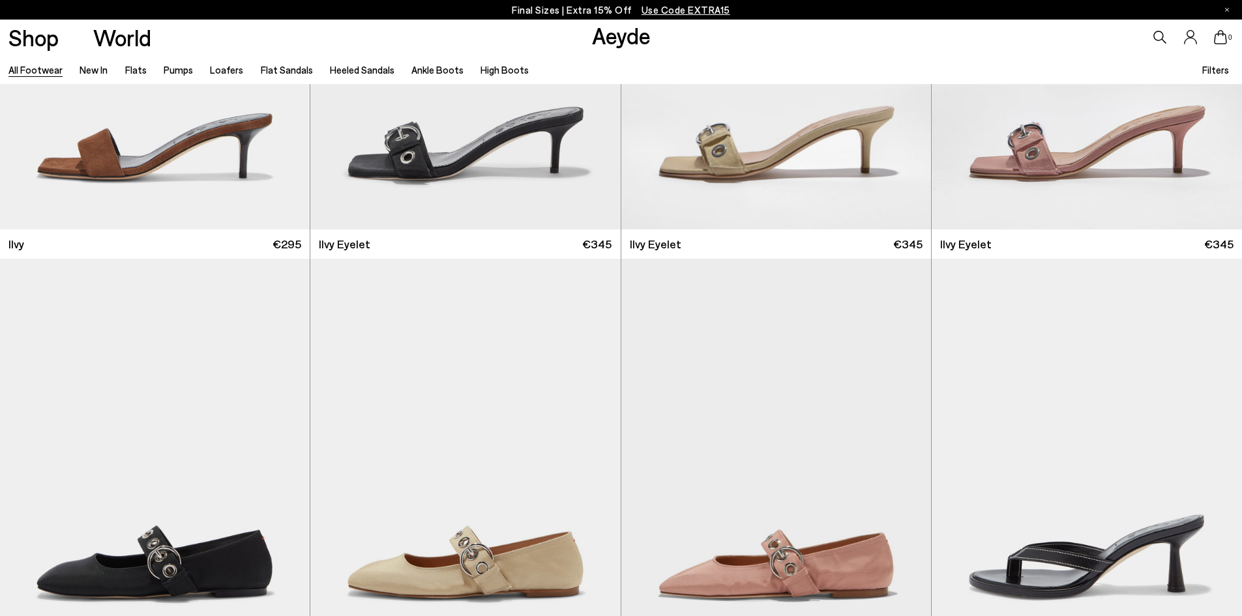
scroll to position [19880, 0]
